Goal: Information Seeking & Learning: Check status

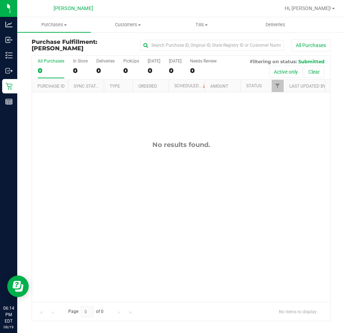
click at [215, 200] on div "No results found." at bounding box center [181, 221] width 298 height 258
click at [129, 205] on div "No results found." at bounding box center [181, 221] width 298 height 258
click at [212, 206] on div "No results found." at bounding box center [181, 221] width 298 height 258
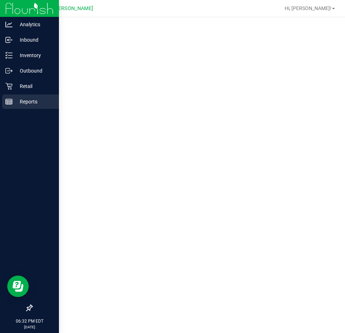
click at [5, 99] on icon at bounding box center [8, 101] width 7 height 7
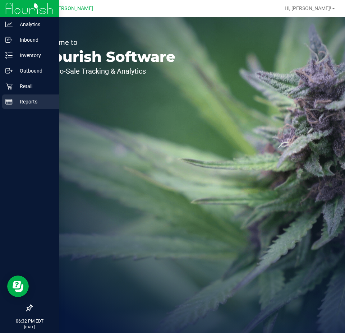
click at [4, 98] on div "Reports" at bounding box center [30, 101] width 57 height 14
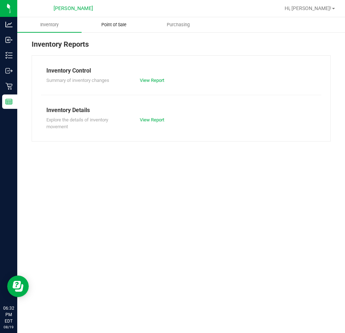
click at [117, 20] on uib-tab-heading "Point of Sale" at bounding box center [114, 25] width 64 height 14
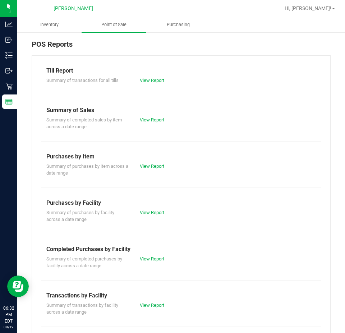
click at [149, 258] on link "View Report" at bounding box center [152, 258] width 24 height 5
